Goal: Check status: Check status

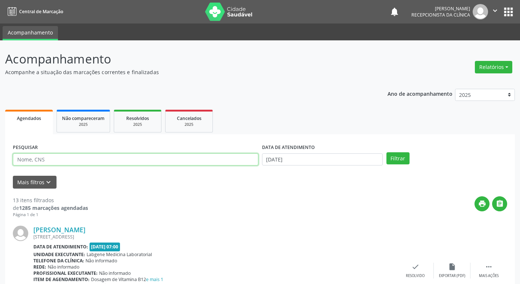
click at [58, 162] on input "text" at bounding box center [135, 159] width 245 height 12
type input "[PERSON_NAME]"
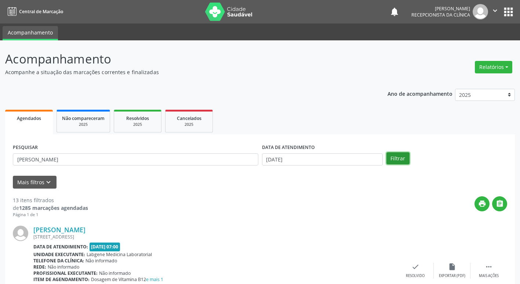
click at [399, 157] on button "Filtrar" at bounding box center [397, 158] width 23 height 12
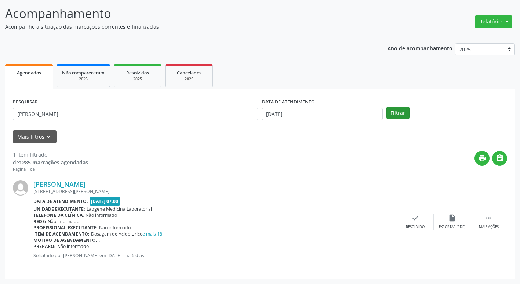
scroll to position [46, 0]
click at [492, 218] on icon "" at bounding box center [488, 217] width 8 height 8
click at [449, 220] on icon "alarm_off" at bounding box center [452, 217] width 8 height 8
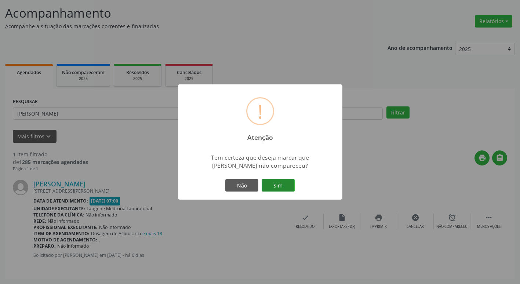
click at [270, 184] on button "Sim" at bounding box center [278, 185] width 33 height 12
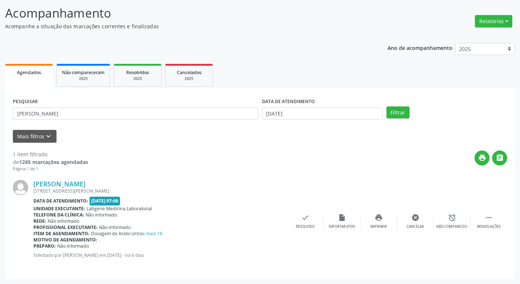
scroll to position [0, 0]
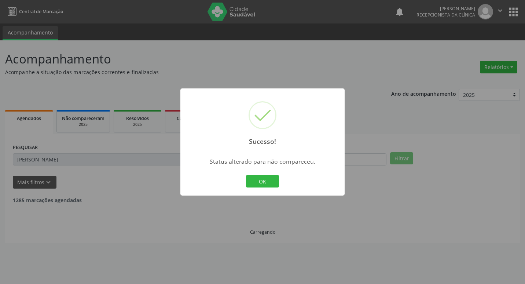
click at [260, 174] on div "OK Cancel" at bounding box center [263, 180] width 36 height 15
drag, startPoint x: 262, startPoint y: 176, endPoint x: 262, endPoint y: 184, distance: 7.3
click at [262, 180] on button "OK" at bounding box center [262, 181] width 33 height 12
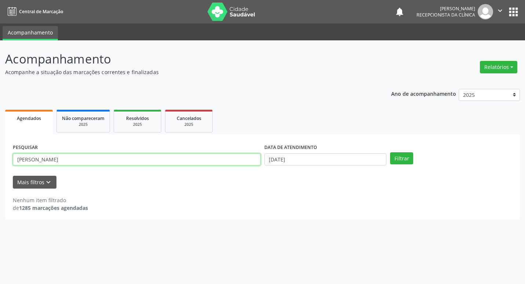
drag, startPoint x: 48, startPoint y: 160, endPoint x: -1, endPoint y: 156, distance: 49.7
click at [0, 156] on html "Central de Marcação notifications [PERSON_NAME] Recepcionista da clínica  Conf…" at bounding box center [262, 142] width 525 height 284
type input "I"
type input "[PERSON_NAME]"
click at [397, 160] on button "Filtrar" at bounding box center [401, 158] width 23 height 12
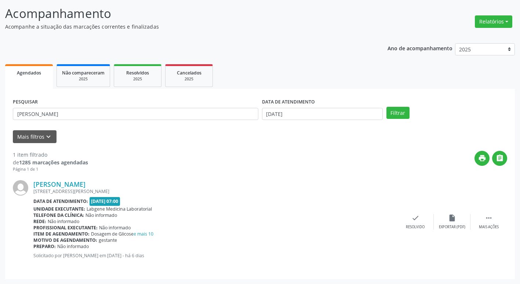
scroll to position [46, 0]
click at [492, 215] on icon "" at bounding box center [488, 217] width 8 height 8
click at [450, 218] on icon "alarm_off" at bounding box center [452, 217] width 8 height 8
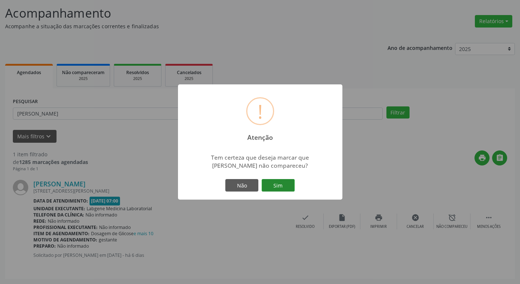
click at [271, 187] on button "Sim" at bounding box center [278, 185] width 33 height 12
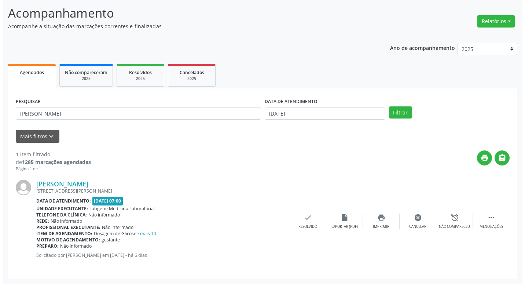
scroll to position [0, 0]
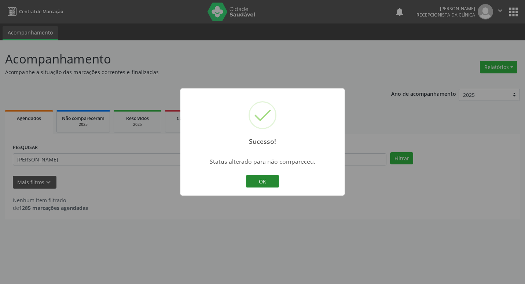
click at [270, 182] on button "OK" at bounding box center [262, 181] width 33 height 12
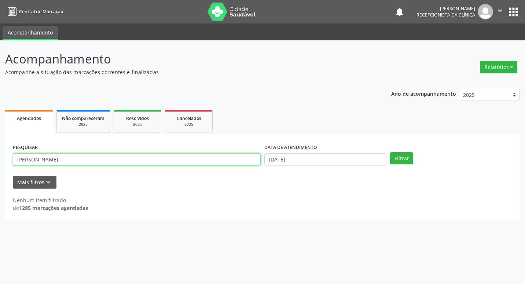
drag, startPoint x: 70, startPoint y: 161, endPoint x: 0, endPoint y: 168, distance: 70.8
click at [0, 168] on html "Central de Marcação notifications [PERSON_NAME] Recepcionista da clínica  Conf…" at bounding box center [262, 142] width 525 height 284
